Goal: Information Seeking & Learning: Learn about a topic

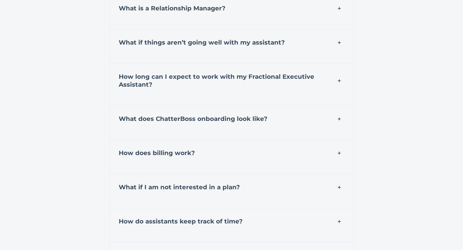
click at [235, 33] on div "What if things aren’t going well with my assistant?" at bounding box center [231, 41] width 245 height 25
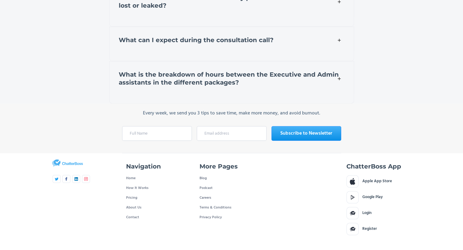
scroll to position [2897, 0]
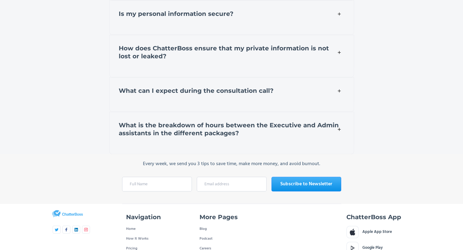
click at [184, 122] on strong "What is the breakdown of hours between the Executive and Admin assistants in th…" at bounding box center [229, 129] width 220 height 15
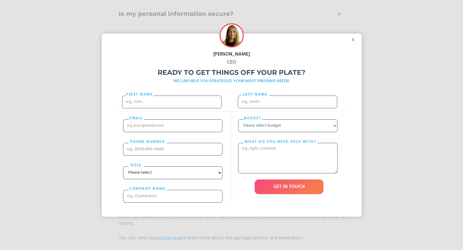
click at [172, 79] on div "Ready to get things off your plate? WE CAN HELP YOU STRATEGIZE YOUR MOST PRESSI…" at bounding box center [232, 75] width 260 height 19
click at [349, 40] on div "[PERSON_NAME] CEO Ready to get things off your plate? WE CAN HELP YOU STRATEGIZ…" at bounding box center [232, 125] width 260 height 183
click at [356, 41] on div "x" at bounding box center [355, 38] width 14 height 9
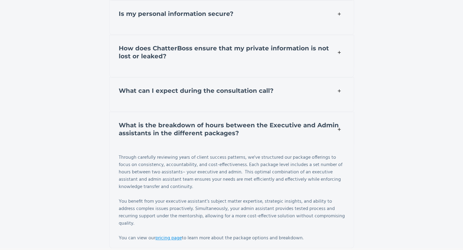
click at [195, 80] on div "What can I expect during the consultation call?" at bounding box center [231, 89] width 245 height 25
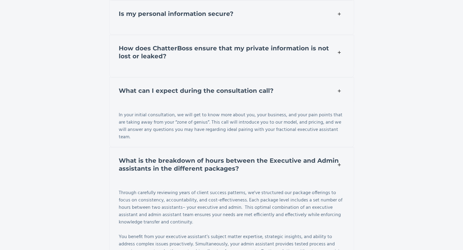
click at [164, 45] on strong "How does ChatterBoss ensure that my private information is not lost or leaked?" at bounding box center [224, 52] width 210 height 15
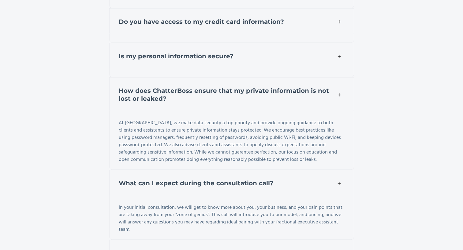
scroll to position [2532, 0]
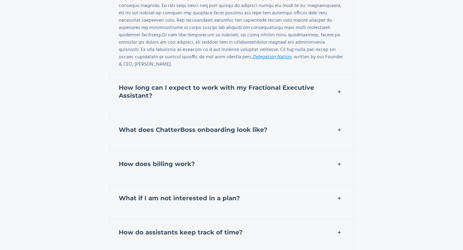
click at [149, 84] on strong "How long can I expect to work with my Fractional Executive Assistant?" at bounding box center [216, 91] width 195 height 15
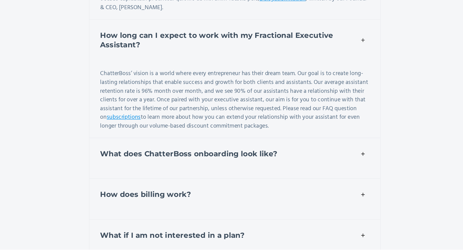
scroll to position [2550, 0]
